Goal: Information Seeking & Learning: Learn about a topic

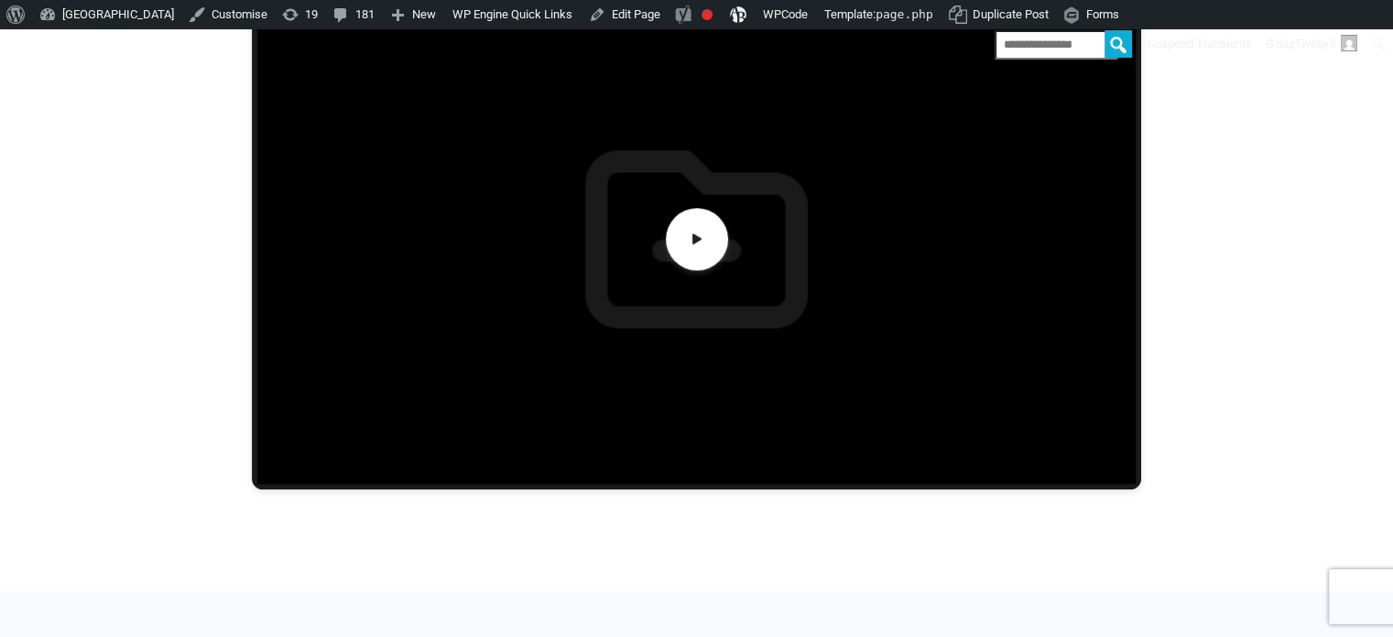
scroll to position [824, 0]
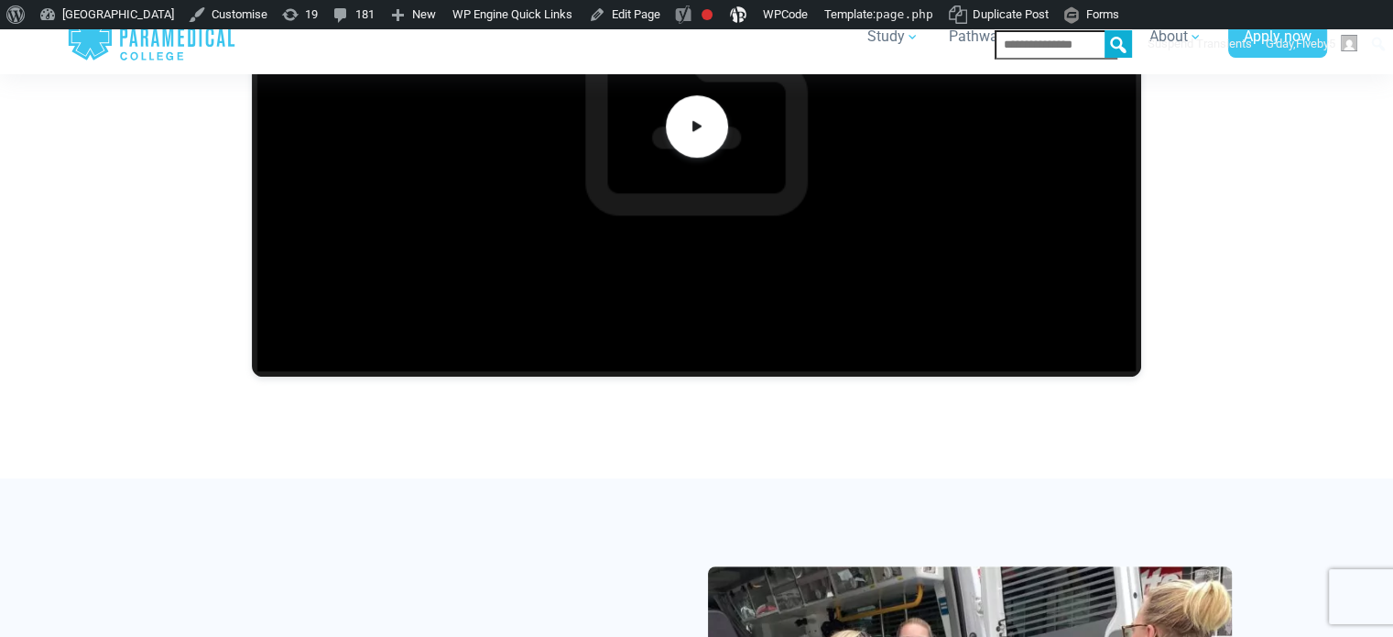
click at [1296, 202] on div at bounding box center [697, 166] width 1282 height 624
drag, startPoint x: 1323, startPoint y: 265, endPoint x: 1264, endPoint y: 265, distance: 58.6
click at [1323, 265] on div at bounding box center [697, 166] width 1282 height 624
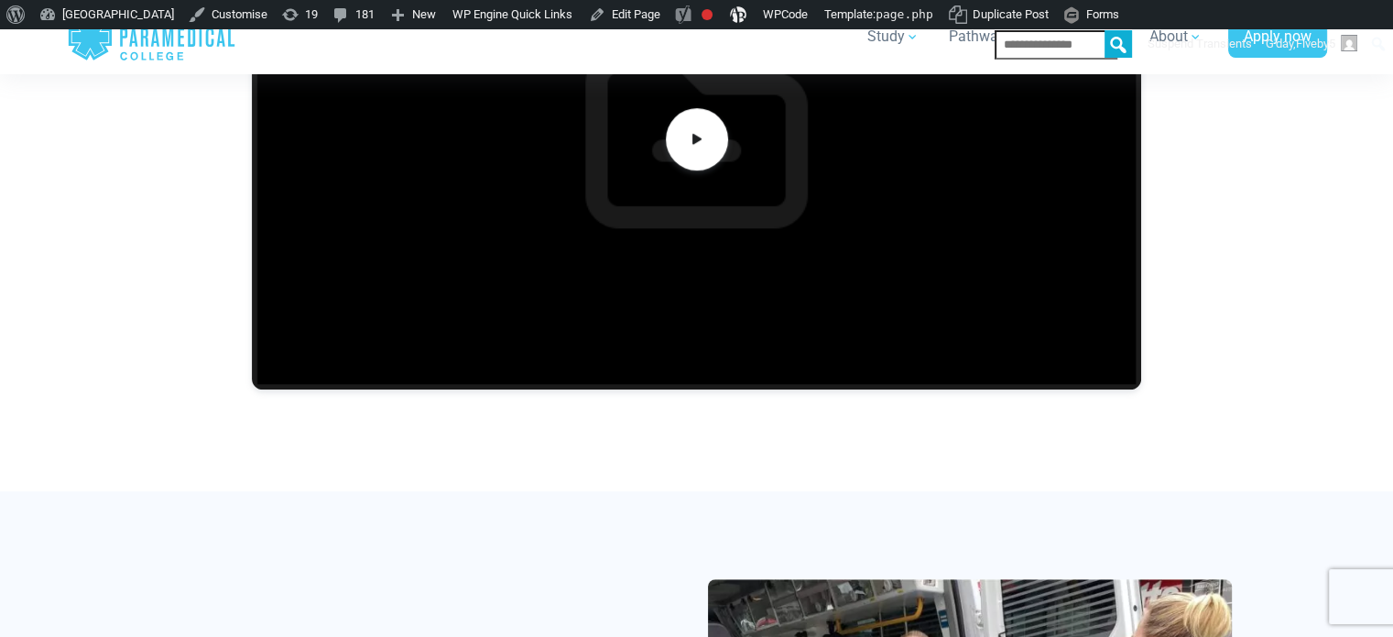
scroll to position [641, 0]
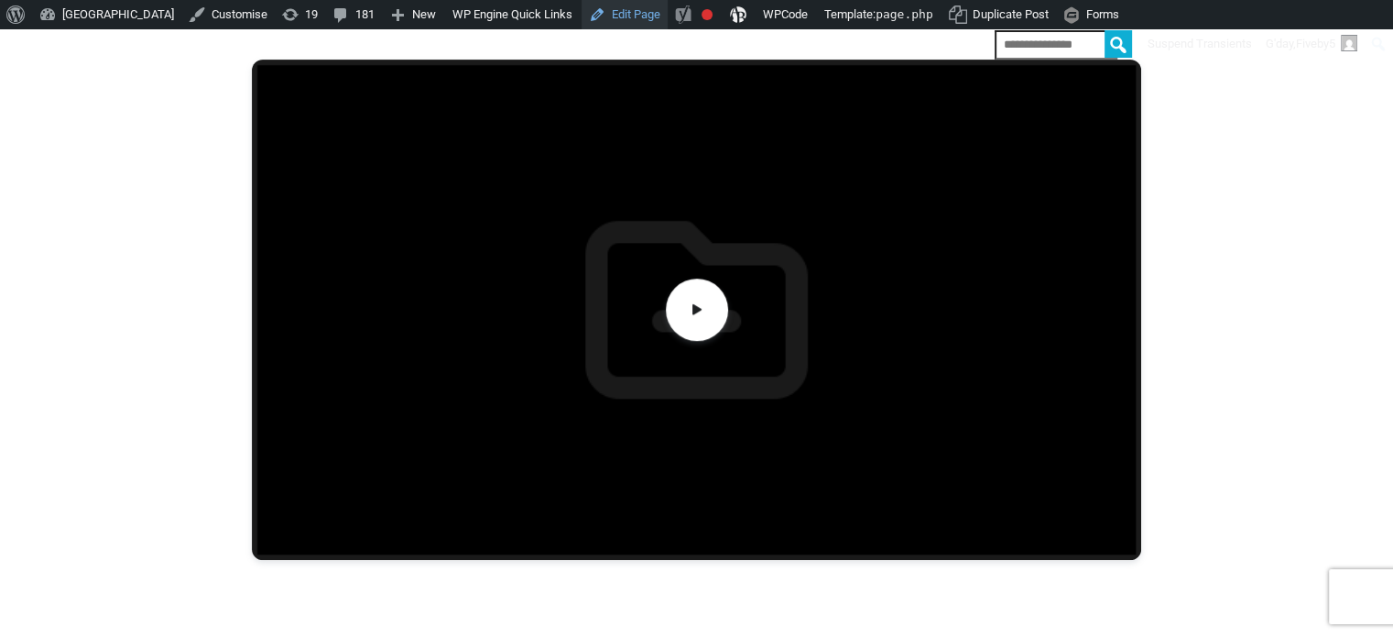
click at [659, 6] on link "Edit Page" at bounding box center [625, 14] width 86 height 29
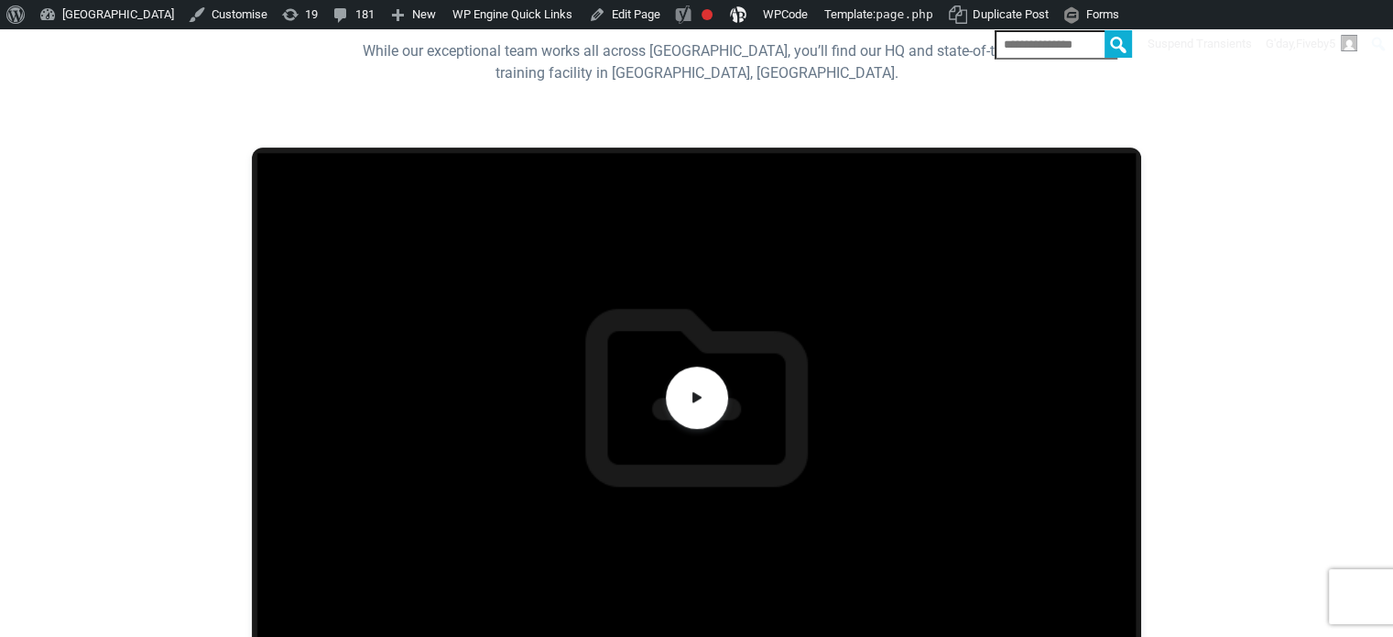
scroll to position [550, 0]
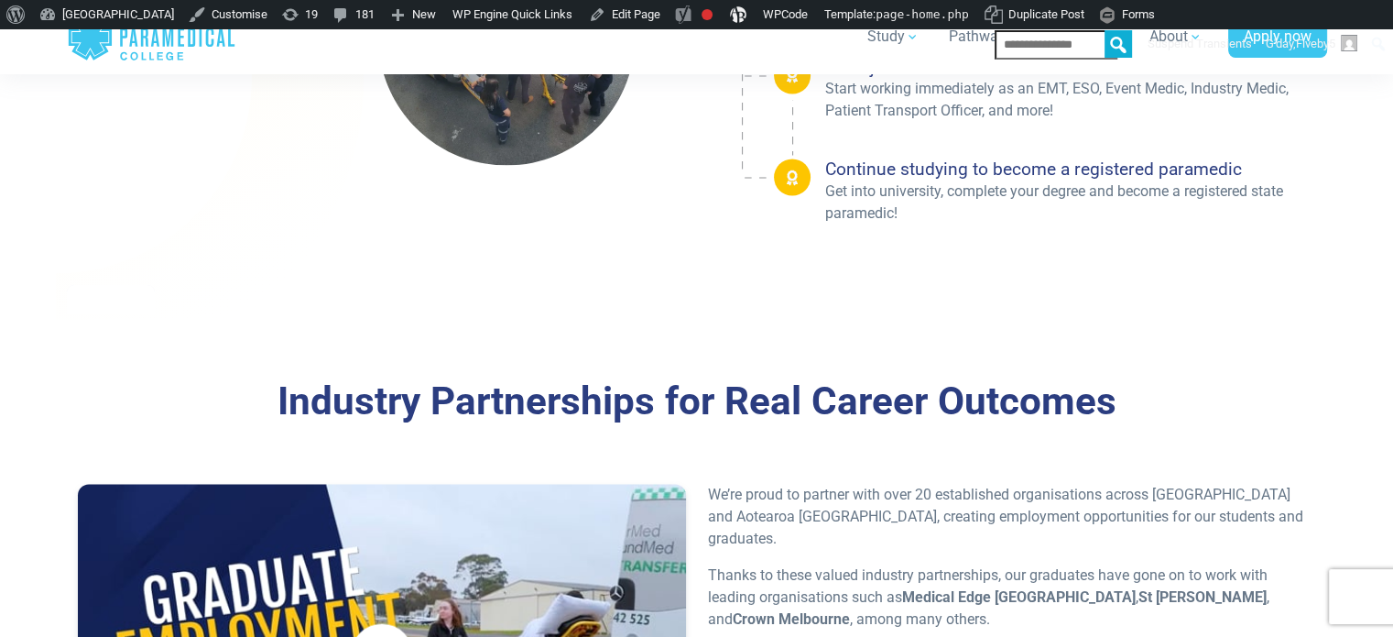
scroll to position [3755, 0]
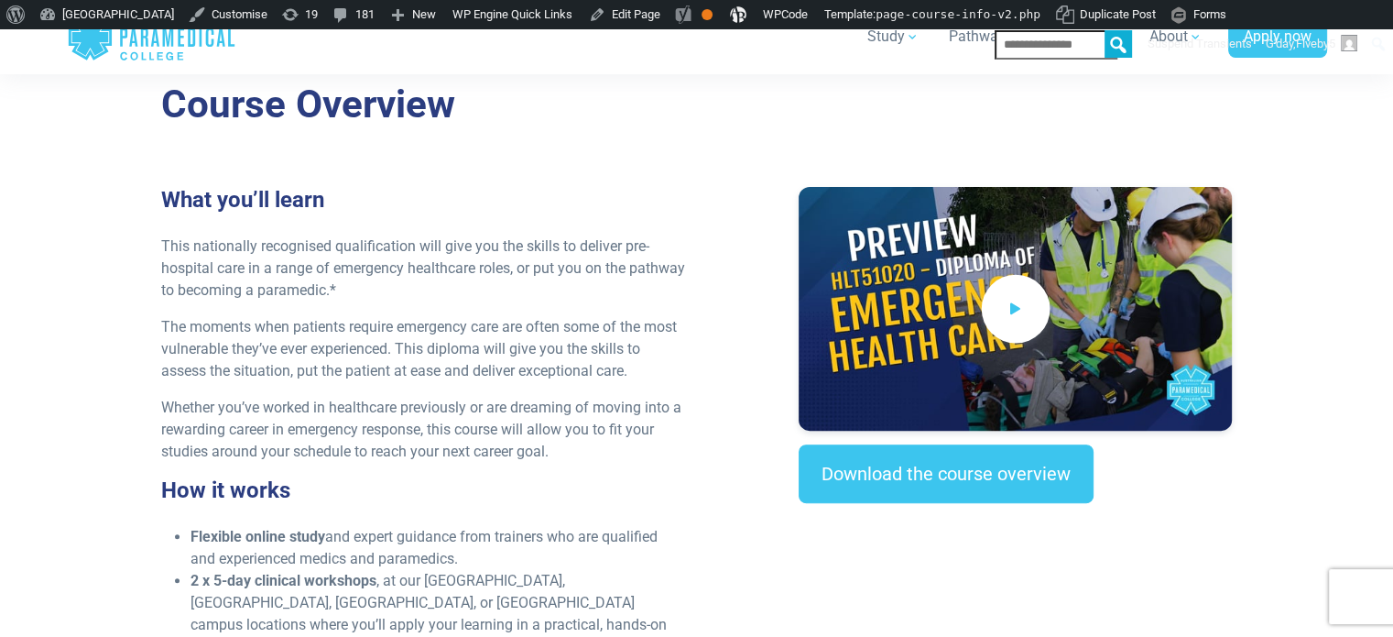
click at [1007, 318] on icon at bounding box center [1016, 309] width 20 height 30
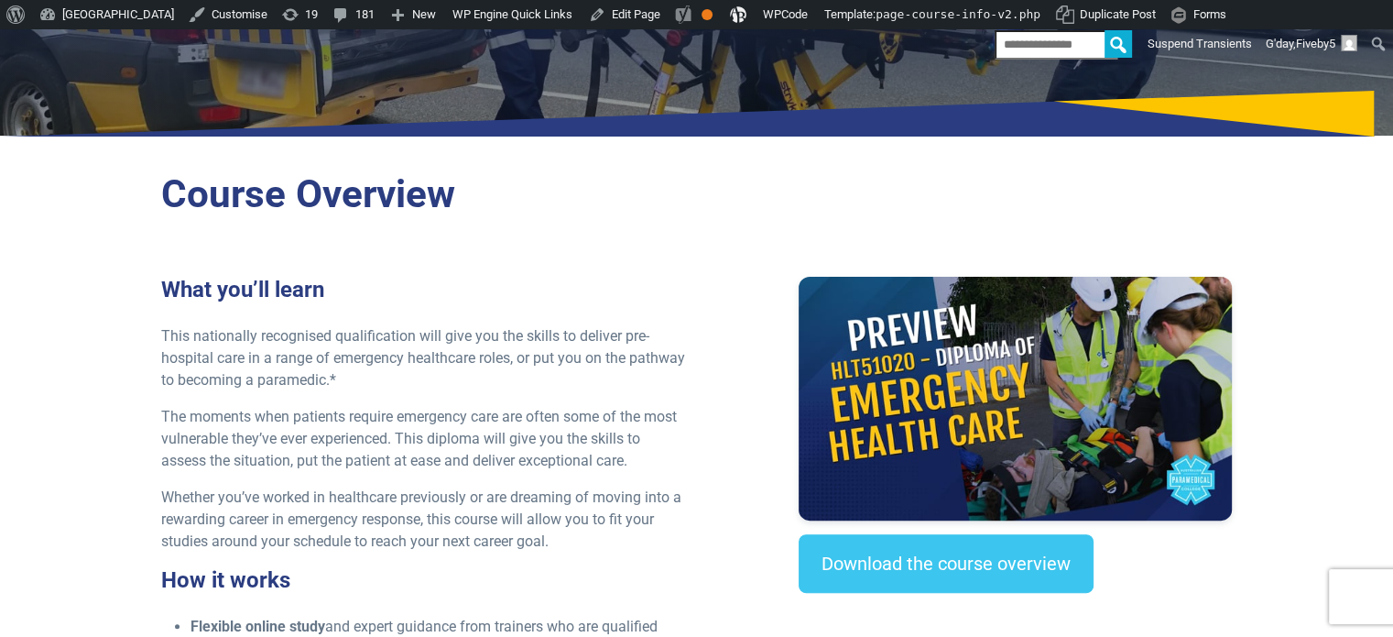
scroll to position [366, 0]
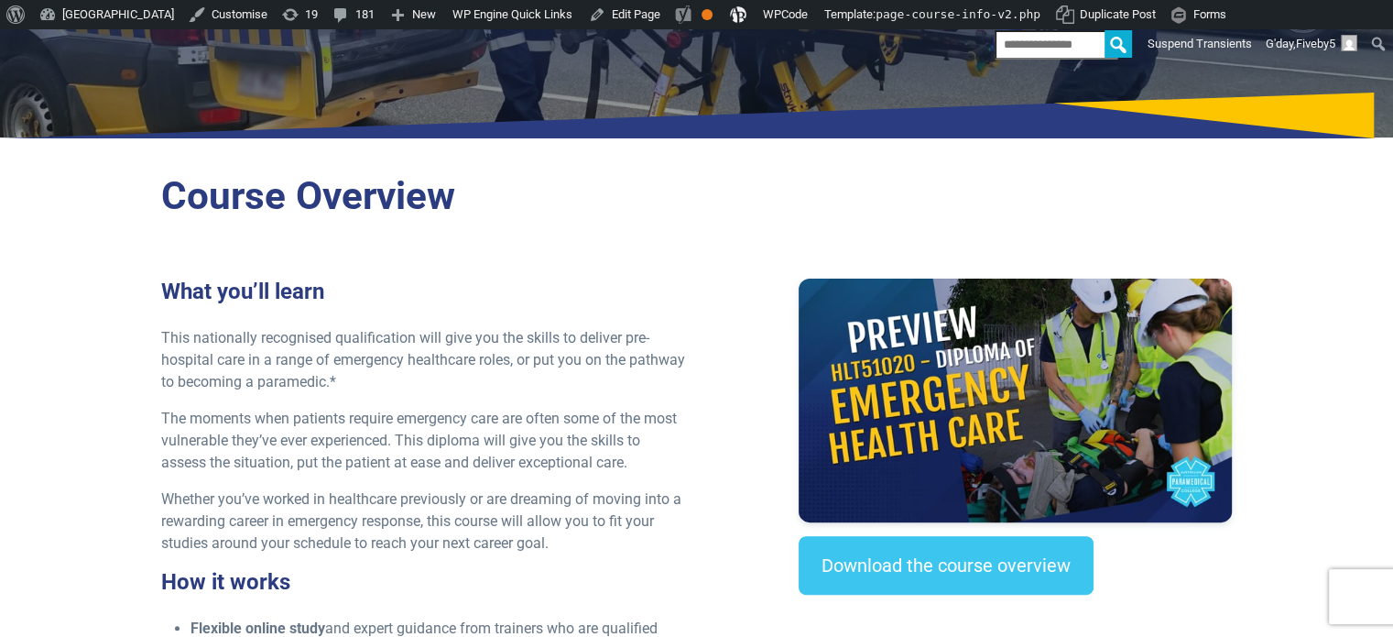
click at [0, 373] on section "Course Overview What you’ll learn This nationally recognised qualification will…" at bounding box center [696, 600] width 1393 height 898
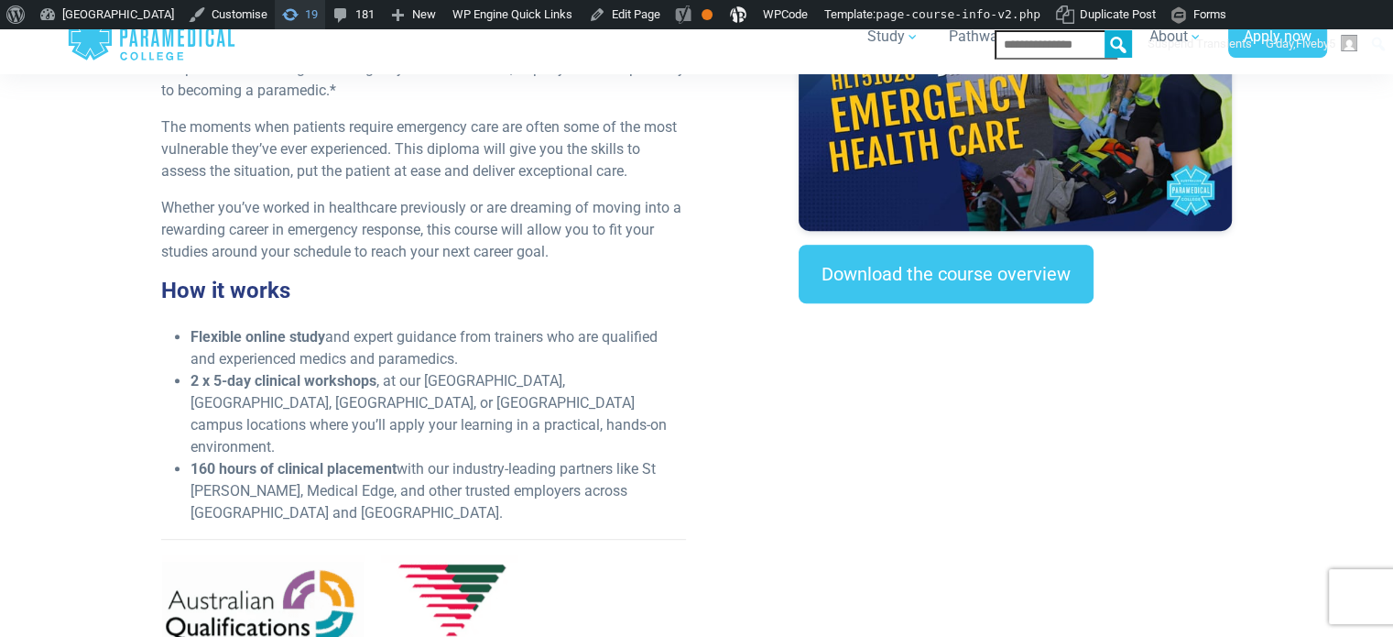
scroll to position [550, 0]
